Goal: Task Accomplishment & Management: Use online tool/utility

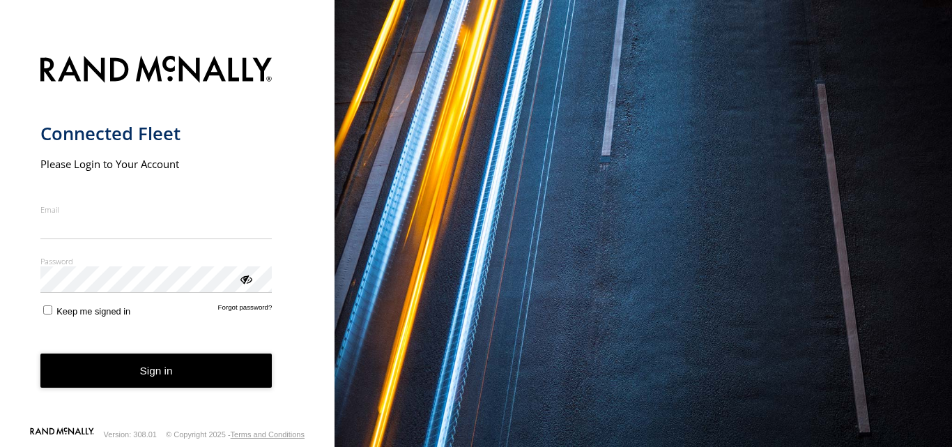
type input "**********"
click at [151, 391] on form "**********" at bounding box center [167, 236] width 254 height 378
click at [151, 366] on button "Sign in" at bounding box center [156, 370] width 232 height 34
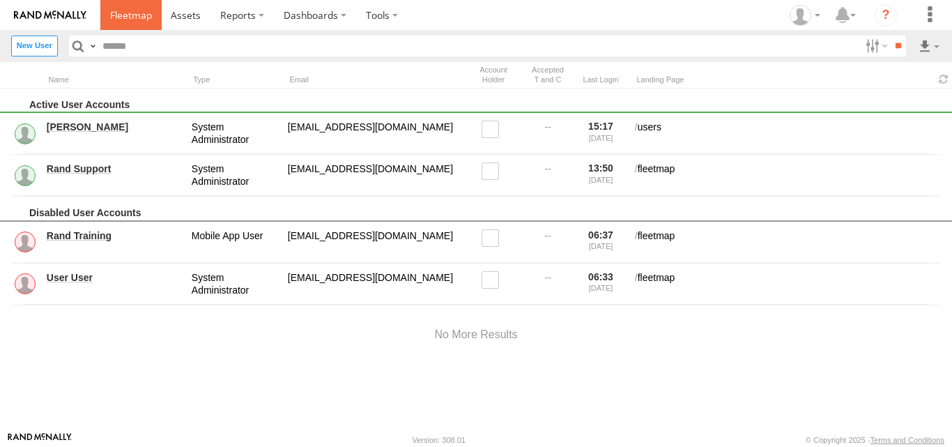
click at [139, 21] on span at bounding box center [131, 14] width 42 height 13
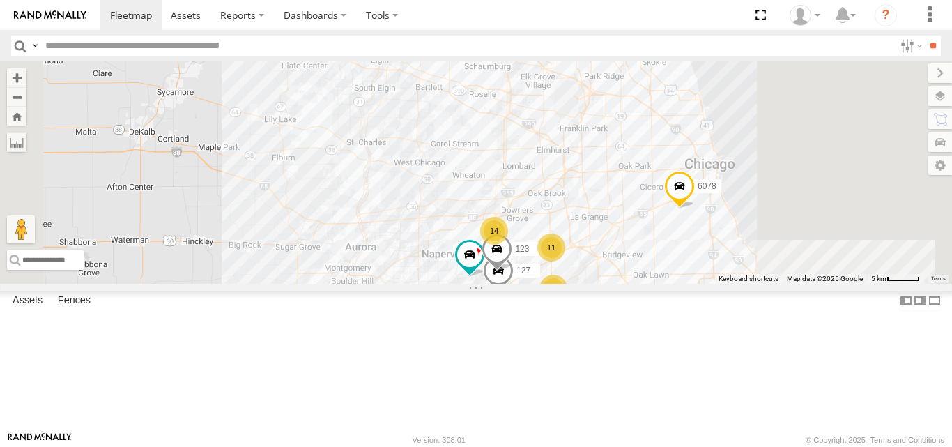
drag, startPoint x: 539, startPoint y: 256, endPoint x: 488, endPoint y: 205, distance: 72.4
click at [488, 205] on div "111 6078 11 11 14 3 120 - 127 123" at bounding box center [476, 172] width 952 height 222
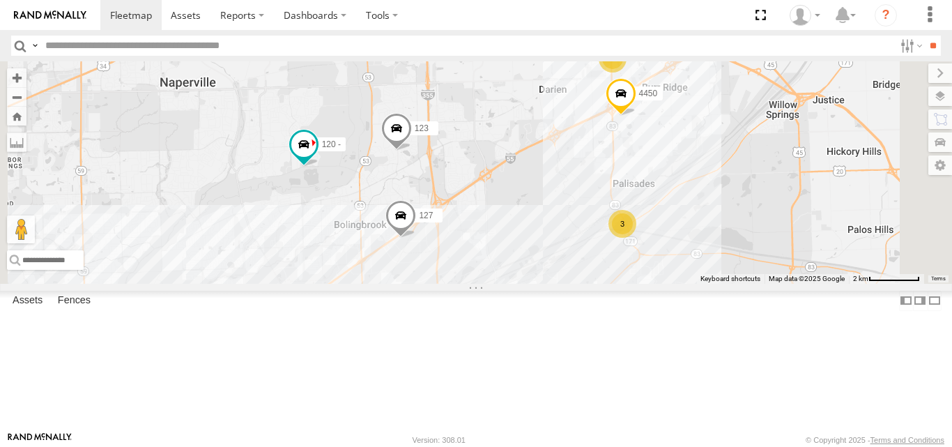
drag, startPoint x: 422, startPoint y: 255, endPoint x: 480, endPoint y: 276, distance: 62.2
click at [480, 276] on div "111 6078 120 - 127 123 4450 10 2 3" at bounding box center [476, 172] width 952 height 222
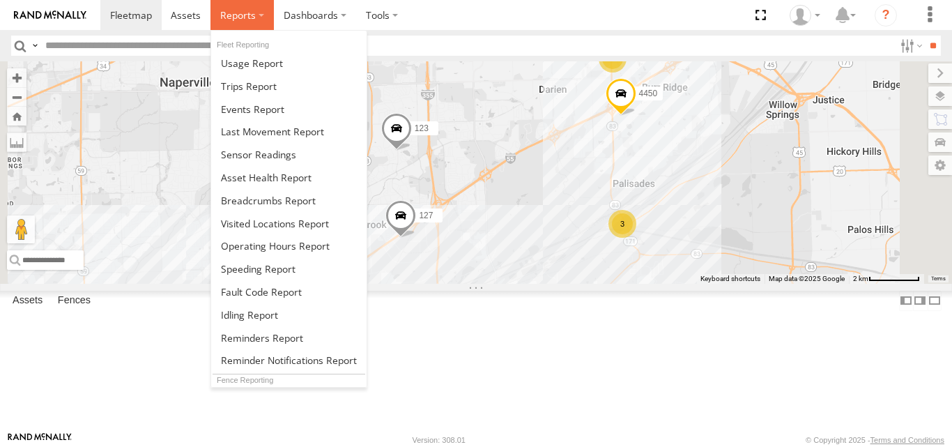
click at [236, 10] on span at bounding box center [238, 14] width 36 height 13
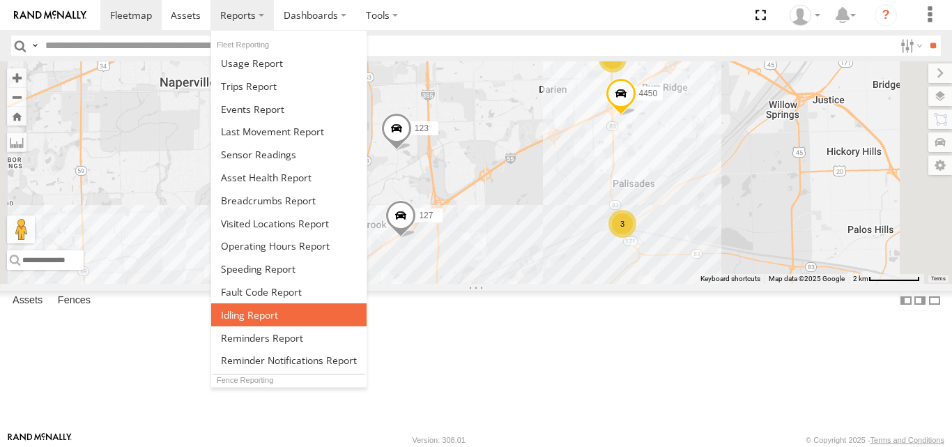
click at [243, 316] on span at bounding box center [249, 314] width 57 height 13
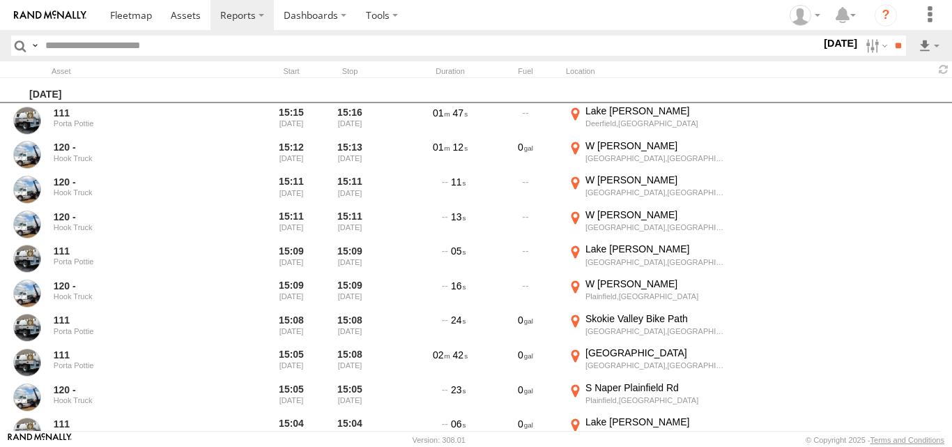
click at [945, 443] on footer "[PERSON_NAME] [PERSON_NAME] Version: 308.01 © Copyright 2025 - Terms and Condit…" at bounding box center [476, 438] width 952 height 15
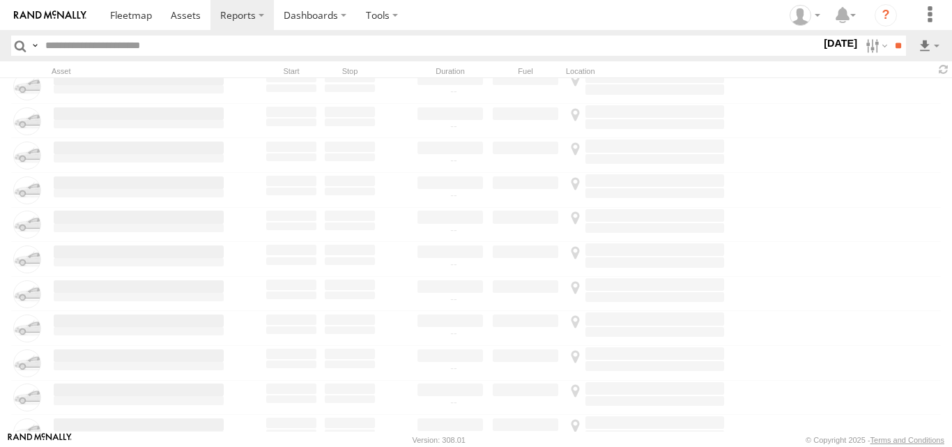
scroll to position [26539, 0]
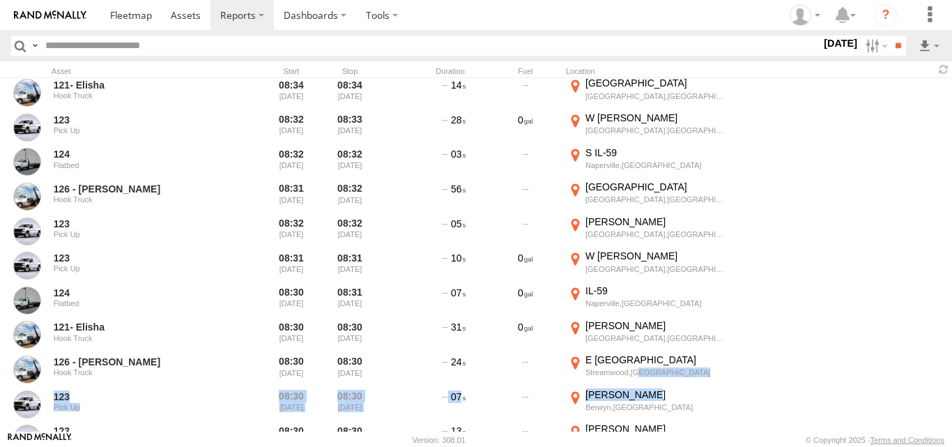
drag, startPoint x: 946, startPoint y: 378, endPoint x: 948, endPoint y: 397, distance: 18.2
click at [948, 397] on div "128 Hook Truck 08:44 09/24/2025 08:45 09/24/2025 11 IL-53 Rolling Meadows,IL 42…" at bounding box center [476, 254] width 952 height 353
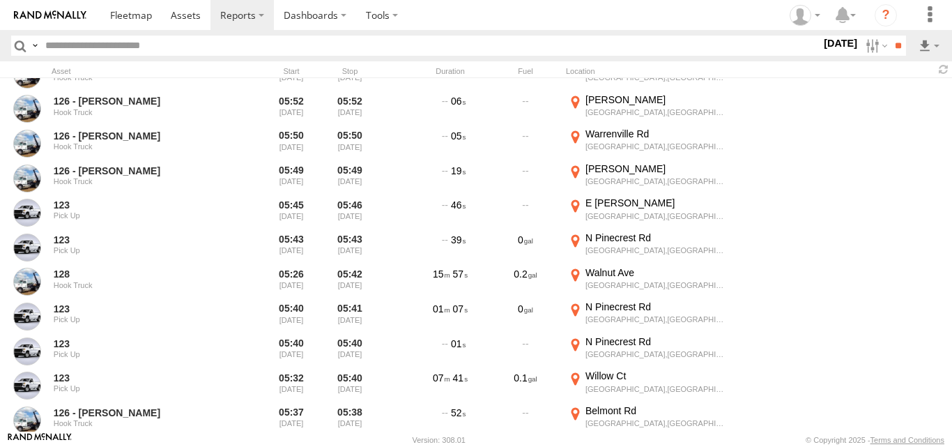
scroll to position [36022, 0]
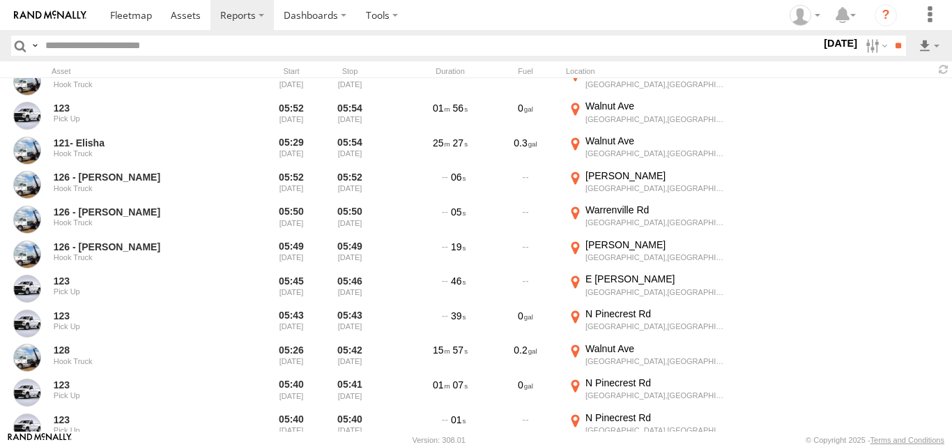
click at [86, 47] on input "text" at bounding box center [430, 46] width 781 height 20
type input "***"
click at [890, 36] on input "**" at bounding box center [898, 46] width 16 height 20
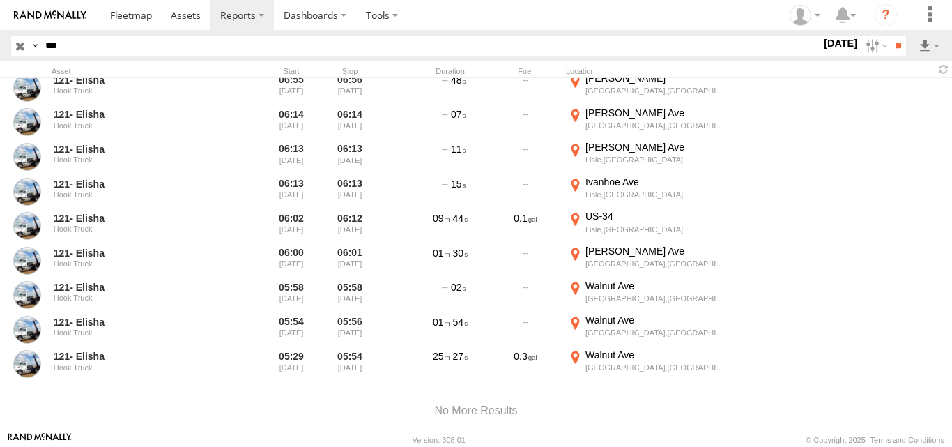
scroll to position [5427, 0]
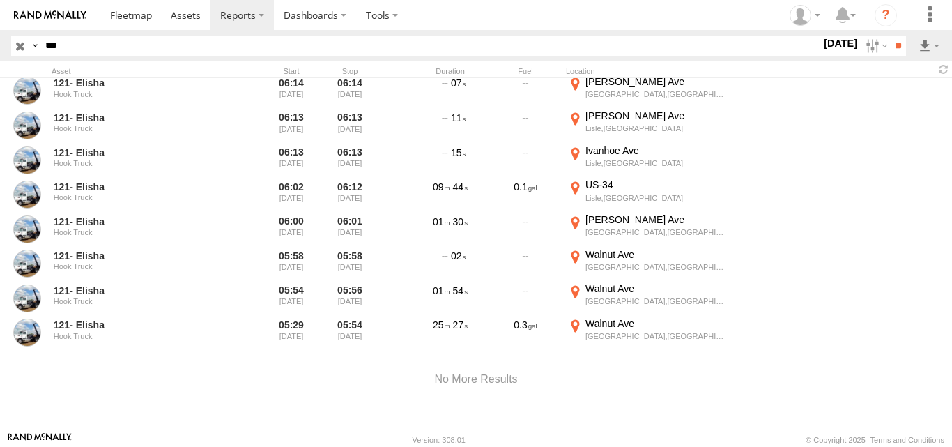
click at [829, 47] on label "24 Sep 25" at bounding box center [840, 43] width 39 height 15
click at [0, 0] on label at bounding box center [0, 0] width 0 height 0
click at [131, 12] on span at bounding box center [131, 14] width 42 height 13
